Goal: Information Seeking & Learning: Learn about a topic

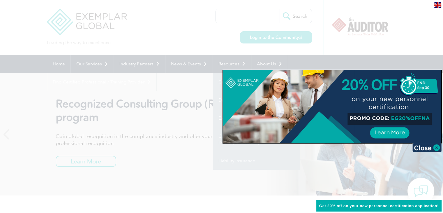
click at [420, 45] on div at bounding box center [221, 106] width 443 height 213
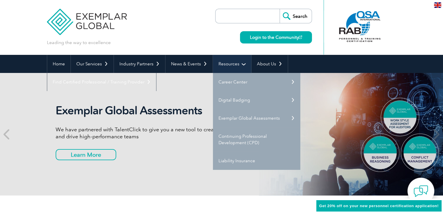
click at [240, 64] on link "Resources" at bounding box center [232, 64] width 38 height 18
